Goal: Task Accomplishment & Management: Complete application form

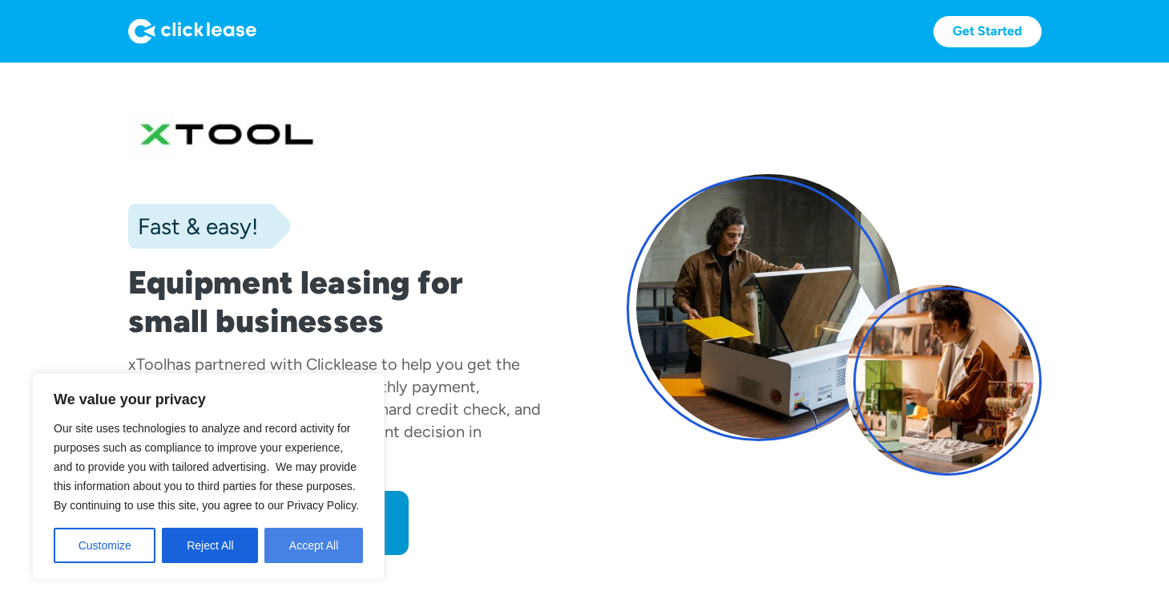
click at [287, 538] on button "Accept All" at bounding box center [313, 544] width 99 height 35
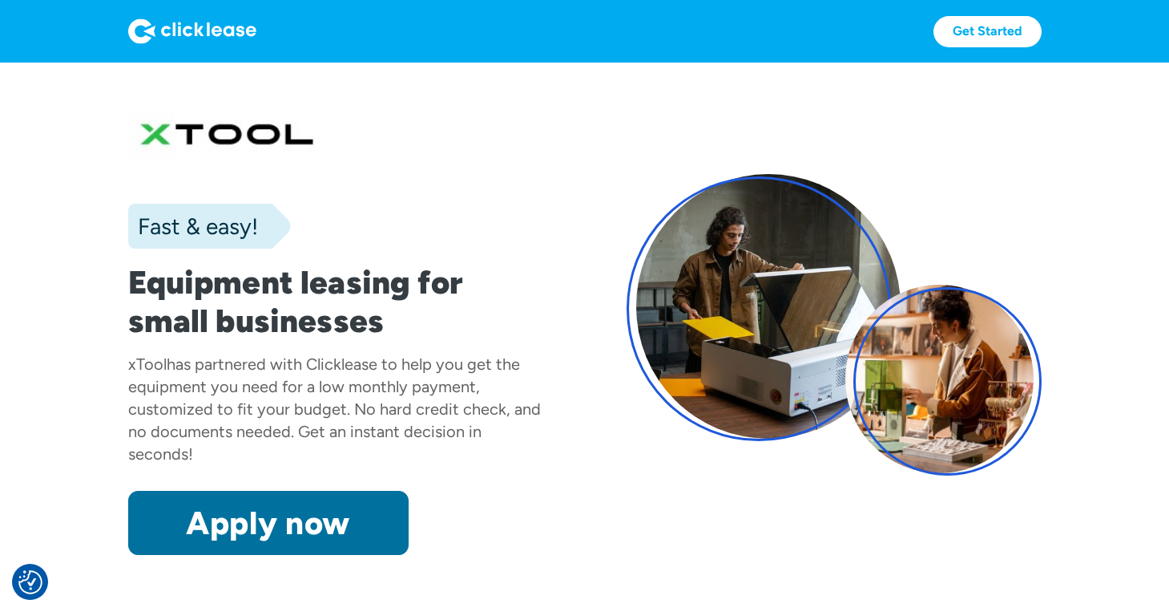
click at [277, 501] on link "Apply now" at bounding box center [268, 522] width 281 height 64
